Goal: Task Accomplishment & Management: Use online tool/utility

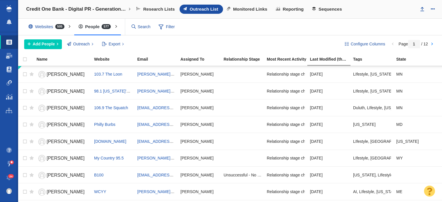
drag, startPoint x: 363, startPoint y: 19, endPoint x: 230, endPoint y: 37, distance: 133.5
click at [362, 19] on div "Websites 505 All Websites Assigned To Me Recently Viewed Starred Outreach schol…" at bounding box center [230, 27] width 424 height 17
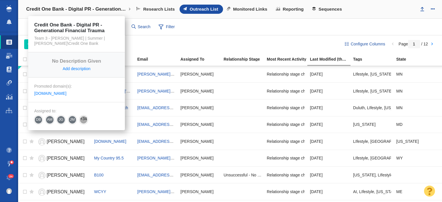
click at [97, 8] on h4 "Credit One Bank - Digital PR - Generational Financial Trauma" at bounding box center [76, 9] width 101 height 6
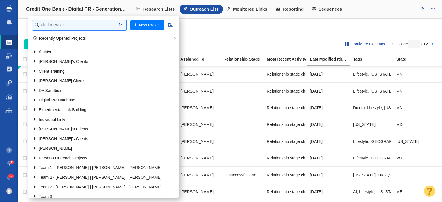
click at [93, 24] on input "text" at bounding box center [79, 25] width 94 height 10
type input "full fr"
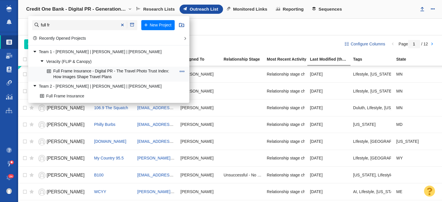
click at [89, 72] on link "Full Frame Insurance - Digital PR - The Travel Photo Trust Index: How Images Sh…" at bounding box center [111, 74] width 132 height 14
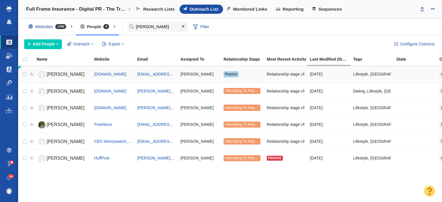
type input "[PERSON_NAME]"
click at [59, 73] on link "[PERSON_NAME]" at bounding box center [63, 75] width 52 height 10
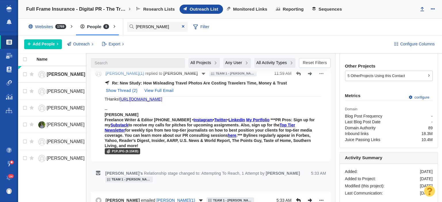
scroll to position [173, 0]
